Goal: Information Seeking & Learning: Learn about a topic

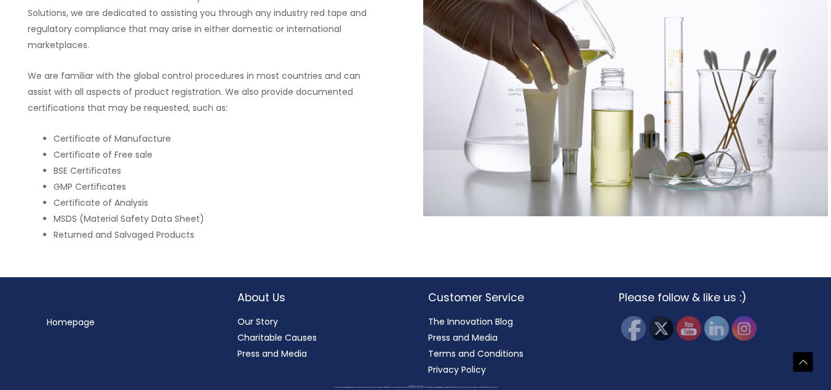
scroll to position [1662, 0]
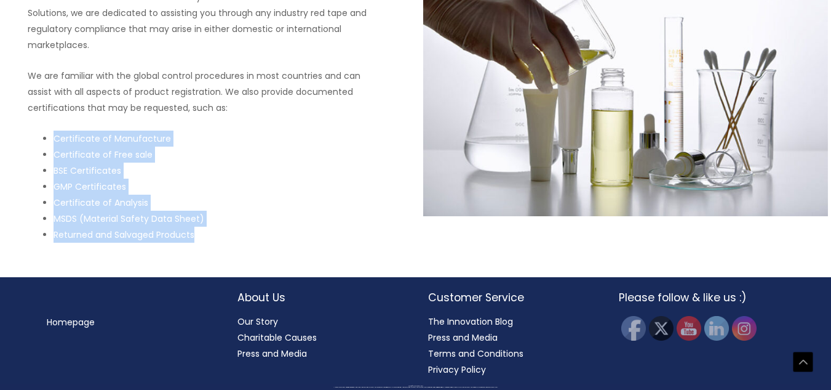
drag, startPoint x: 214, startPoint y: 266, endPoint x: 44, endPoint y: 177, distance: 192.2
click at [44, 177] on ul "Certificate of Manufacture Certificate of Free sale BSE Certificates GMP Certif…" at bounding box center [219, 186] width 380 height 112
copy ul "Certificate of Manufacture Certificate of Free sale BSE Certificates GMP Certif…"
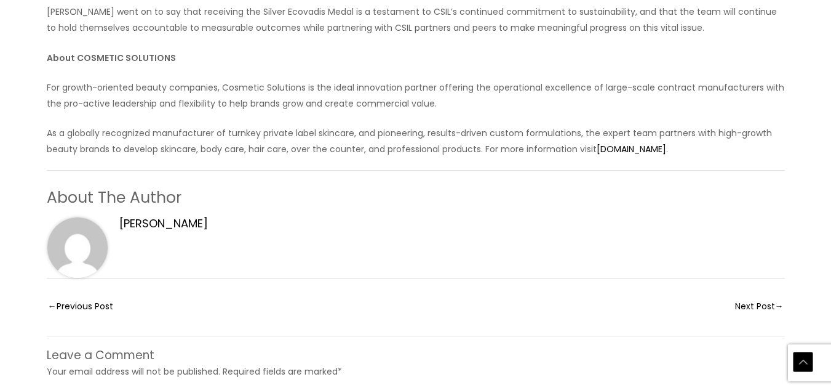
scroll to position [369, 0]
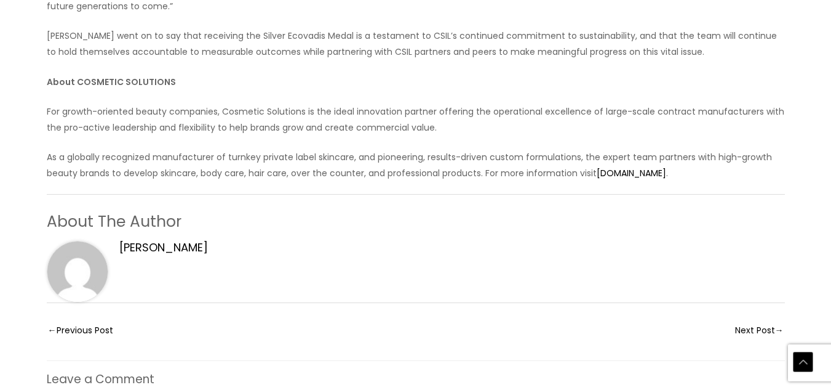
drag, startPoint x: 458, startPoint y: 208, endPoint x: 84, endPoint y: 225, distance: 375.2
copy p "silver medal for its sustainability management and performance by EcoVadis"
